Goal: Navigation & Orientation: Find specific page/section

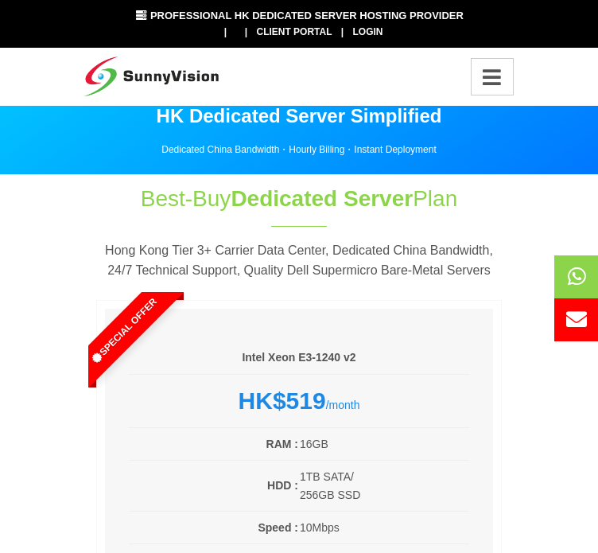
click at [480, 76] on icon "Toggle navigation" at bounding box center [492, 77] width 25 height 21
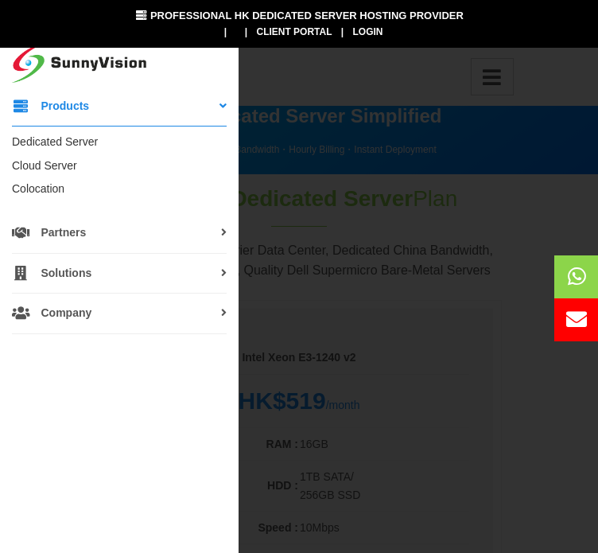
click at [71, 311] on span "Company" at bounding box center [52, 313] width 80 height 16
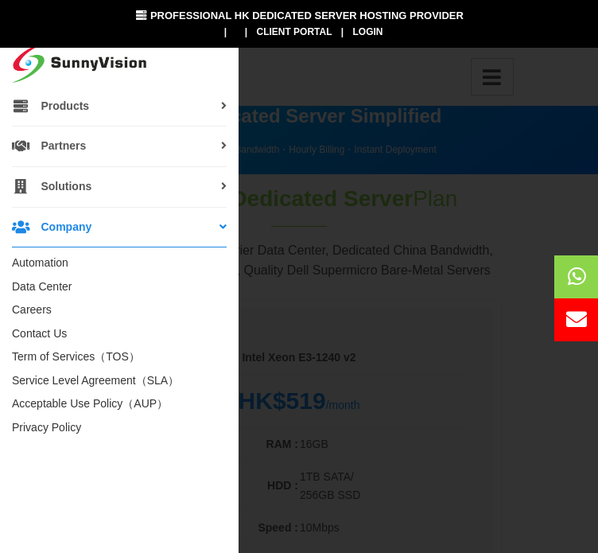
click at [60, 227] on span "Company" at bounding box center [52, 228] width 80 height 16
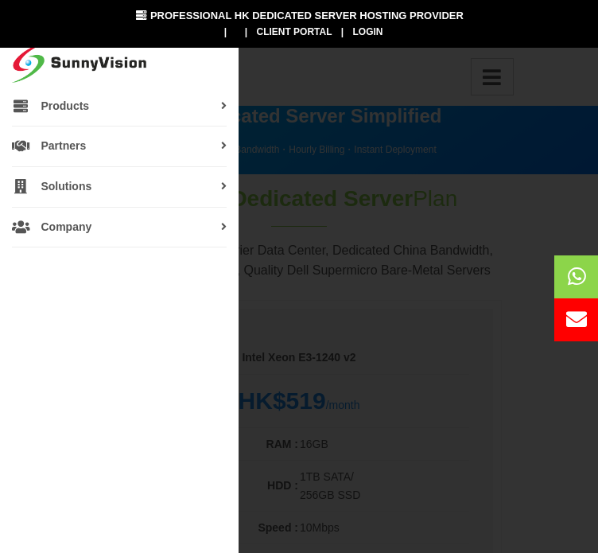
click at [60, 227] on span "Company" at bounding box center [52, 228] width 80 height 16
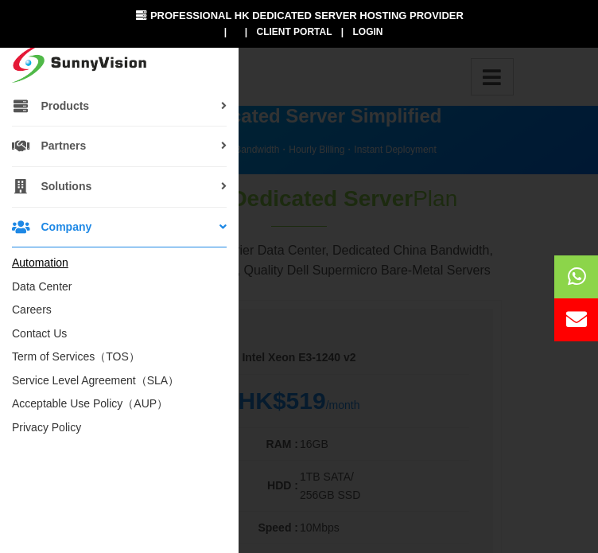
click at [51, 260] on link "Automation" at bounding box center [40, 262] width 56 height 13
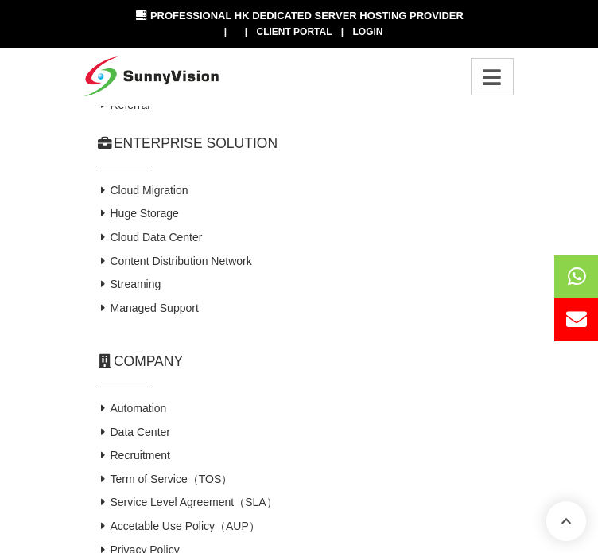
scroll to position [3498, 0]
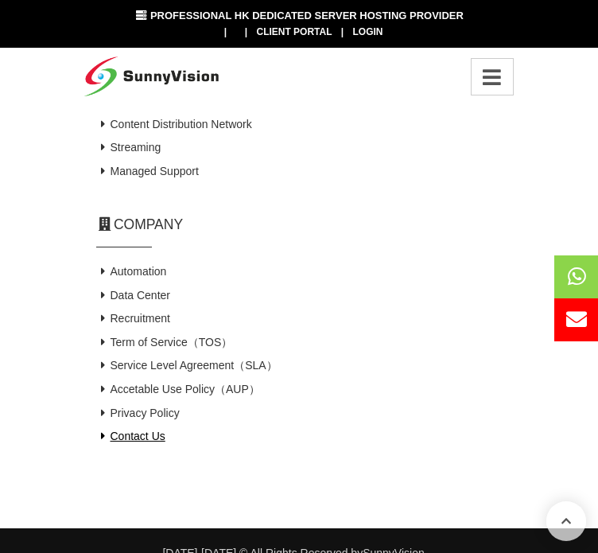
click at [152, 442] on link "Contact Us" at bounding box center [130, 435] width 69 height 13
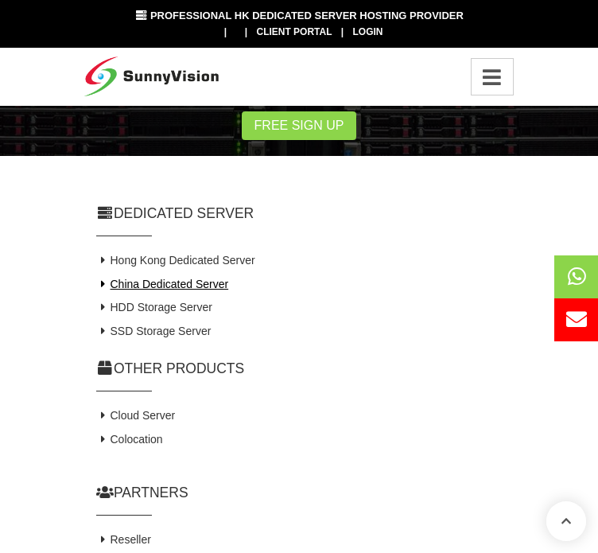
scroll to position [1748, 0]
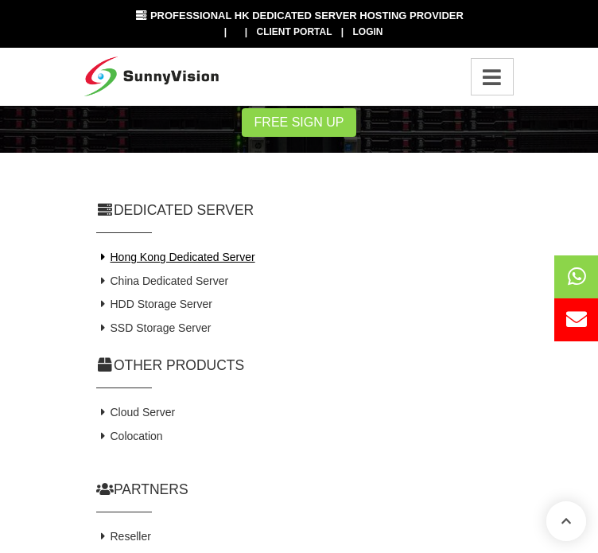
click at [201, 251] on link "Hong Kong Dedicated Server" at bounding box center [175, 257] width 159 height 13
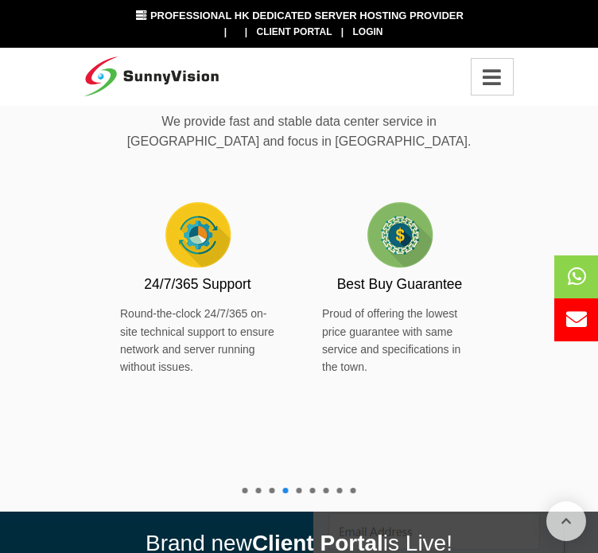
scroll to position [477, 0]
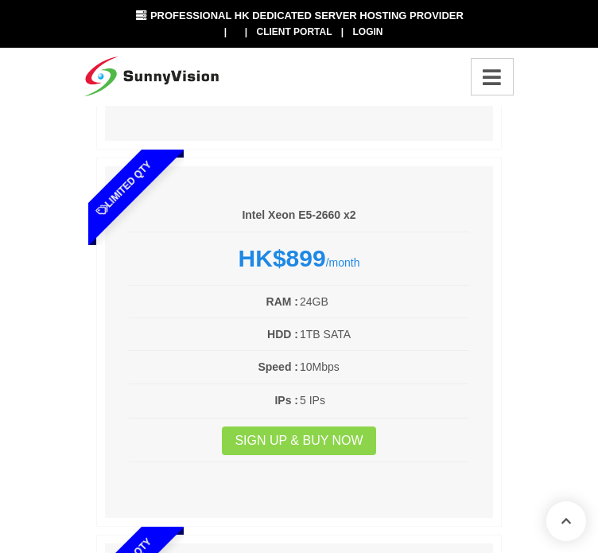
scroll to position [557, 0]
